Goal: Find specific page/section: Find specific page/section

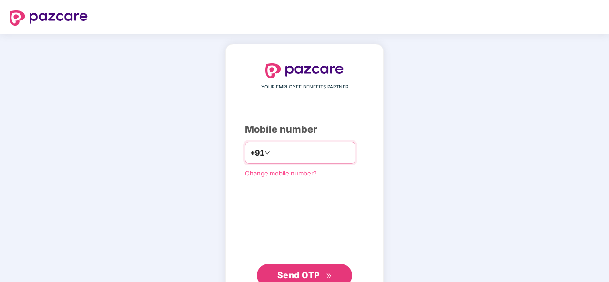
click at [316, 153] on input "number" at bounding box center [311, 152] width 78 height 15
type input "**********"
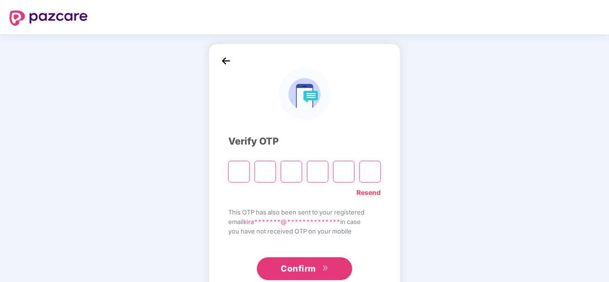
type input "*"
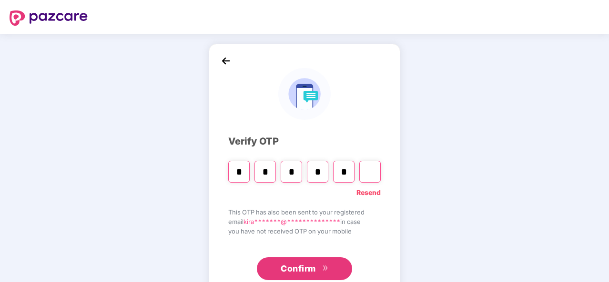
type input "*"
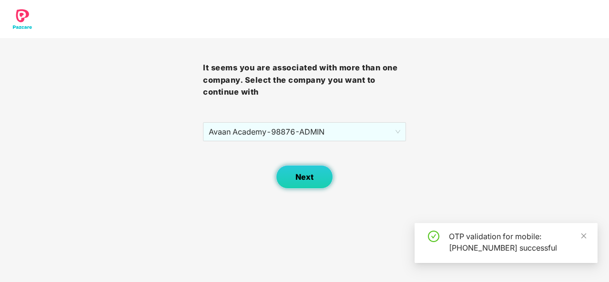
click at [302, 173] on span "Next" at bounding box center [304, 177] width 18 height 9
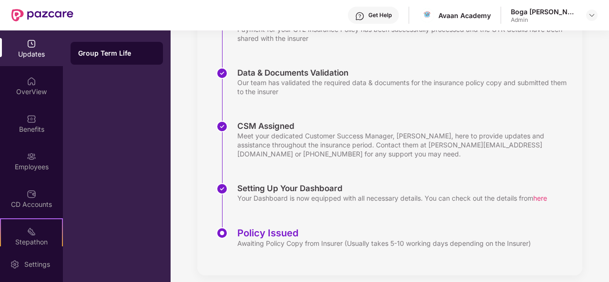
scroll to position [179, 0]
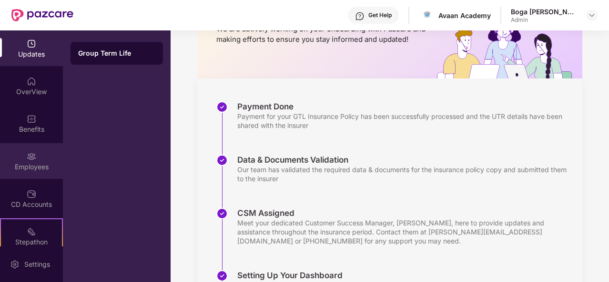
click at [34, 152] on img at bounding box center [32, 157] width 10 height 10
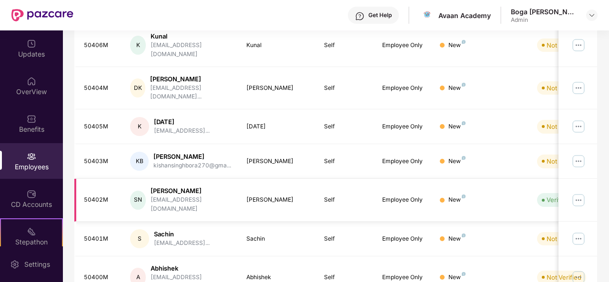
scroll to position [36, 0]
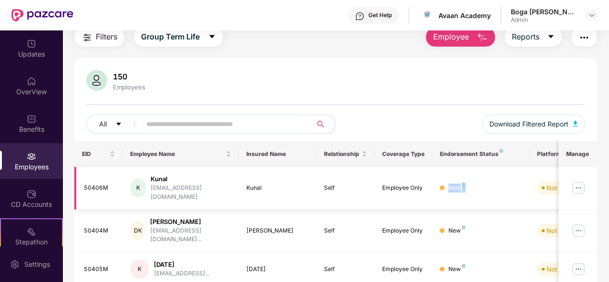
drag, startPoint x: 502, startPoint y: 187, endPoint x: 490, endPoint y: 179, distance: 14.5
click at [490, 184] on div "New" at bounding box center [480, 188] width 81 height 9
click at [233, 118] on input "text" at bounding box center [222, 124] width 153 height 14
paste input "******"
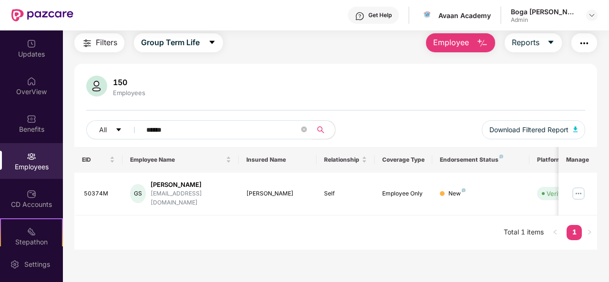
scroll to position [30, 0]
drag, startPoint x: 541, startPoint y: 187, endPoint x: 438, endPoint y: 178, distance: 103.8
click at [489, 190] on tr "50374M GS [PERSON_NAME] [EMAIL_ADDRESS][DOMAIN_NAME] [PERSON_NAME] Self Employe…" at bounding box center [383, 194] width 619 height 43
drag, startPoint x: 185, startPoint y: 128, endPoint x: 122, endPoint y: 125, distance: 62.4
click at [122, 125] on div "All ******" at bounding box center [211, 129] width 250 height 19
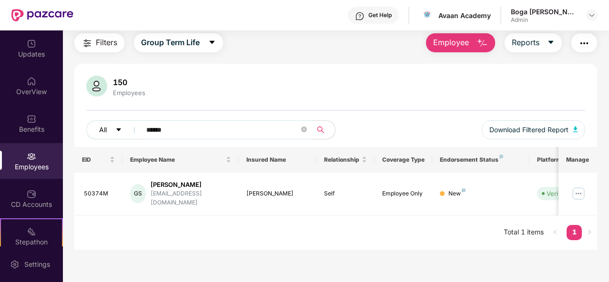
paste input "text"
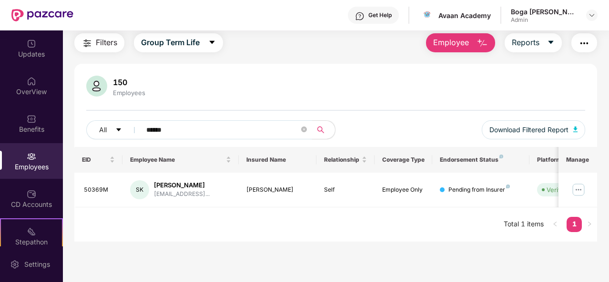
type input "******"
click at [587, 13] on div at bounding box center [591, 15] width 11 height 11
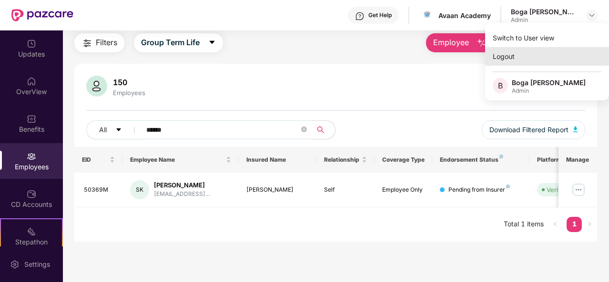
click at [511, 60] on div "Logout" at bounding box center [547, 56] width 124 height 19
